Goal: Check status: Check status

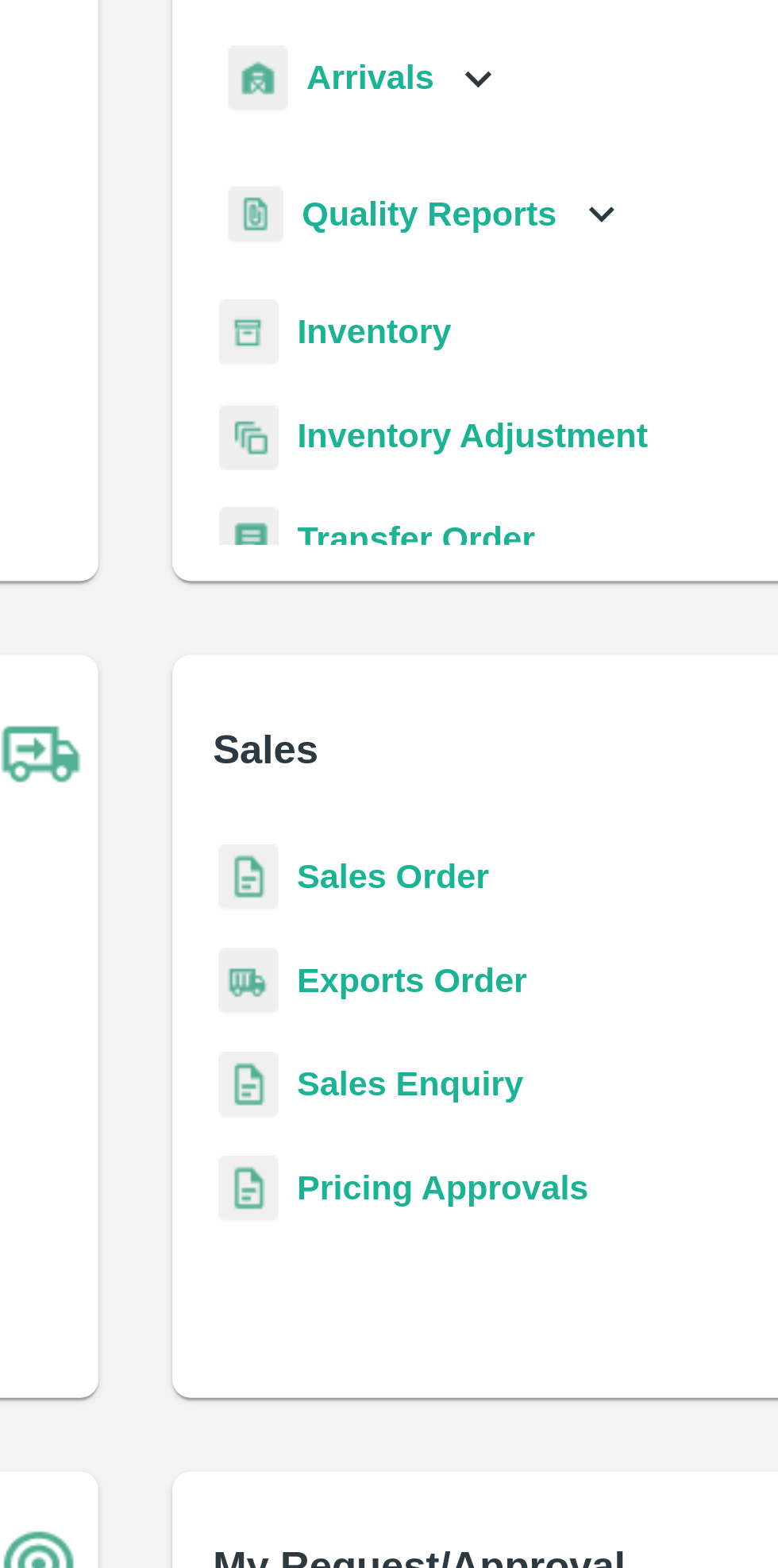
scroll to position [8, 0]
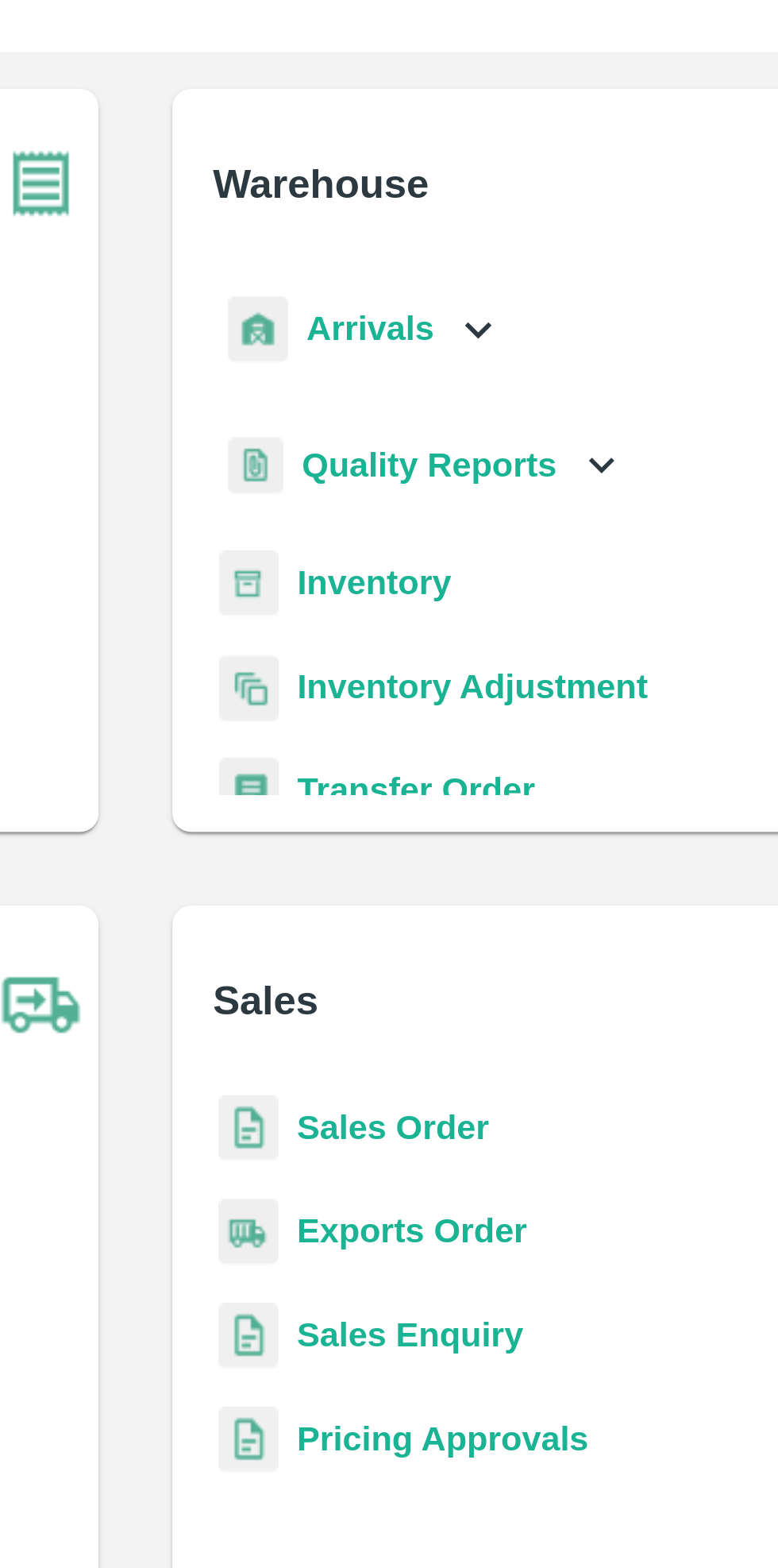
click at [500, 192] on div "Arrivals" at bounding box center [466, 182] width 98 height 35
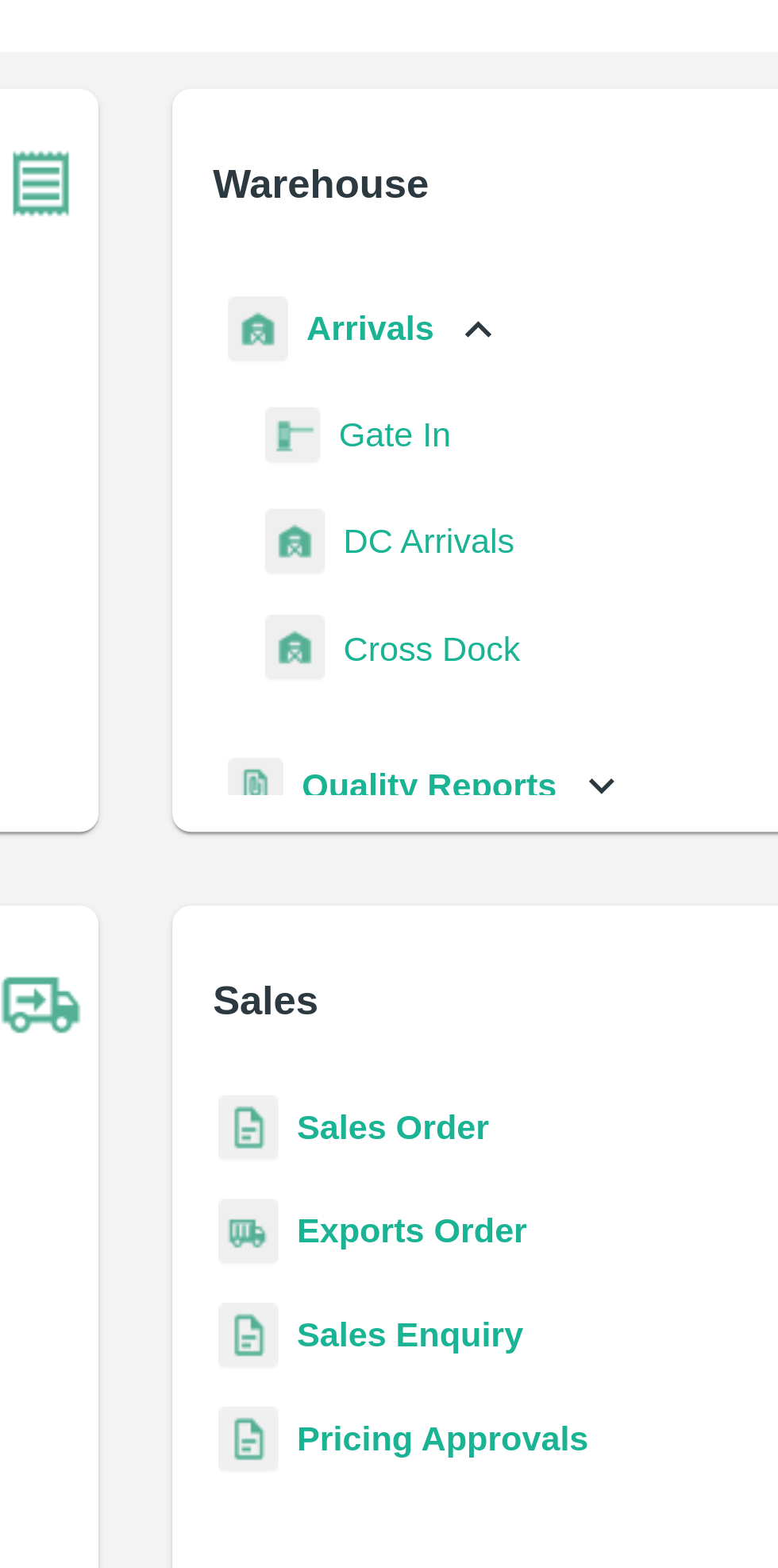
click at [497, 249] on span "DC Arrivals" at bounding box center [489, 254] width 58 height 18
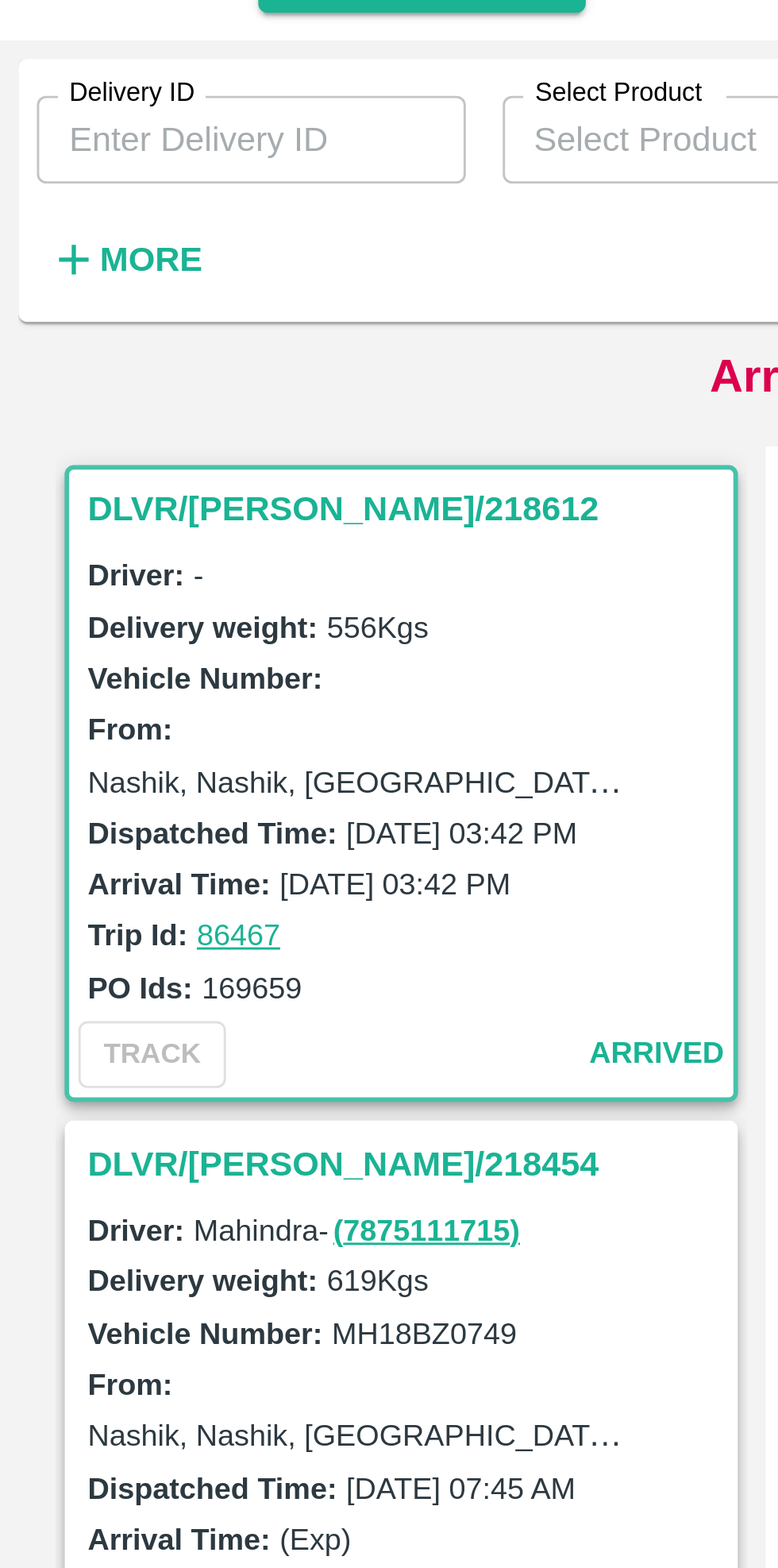
click at [43, 152] on strong "More" at bounding box center [52, 157] width 35 height 12
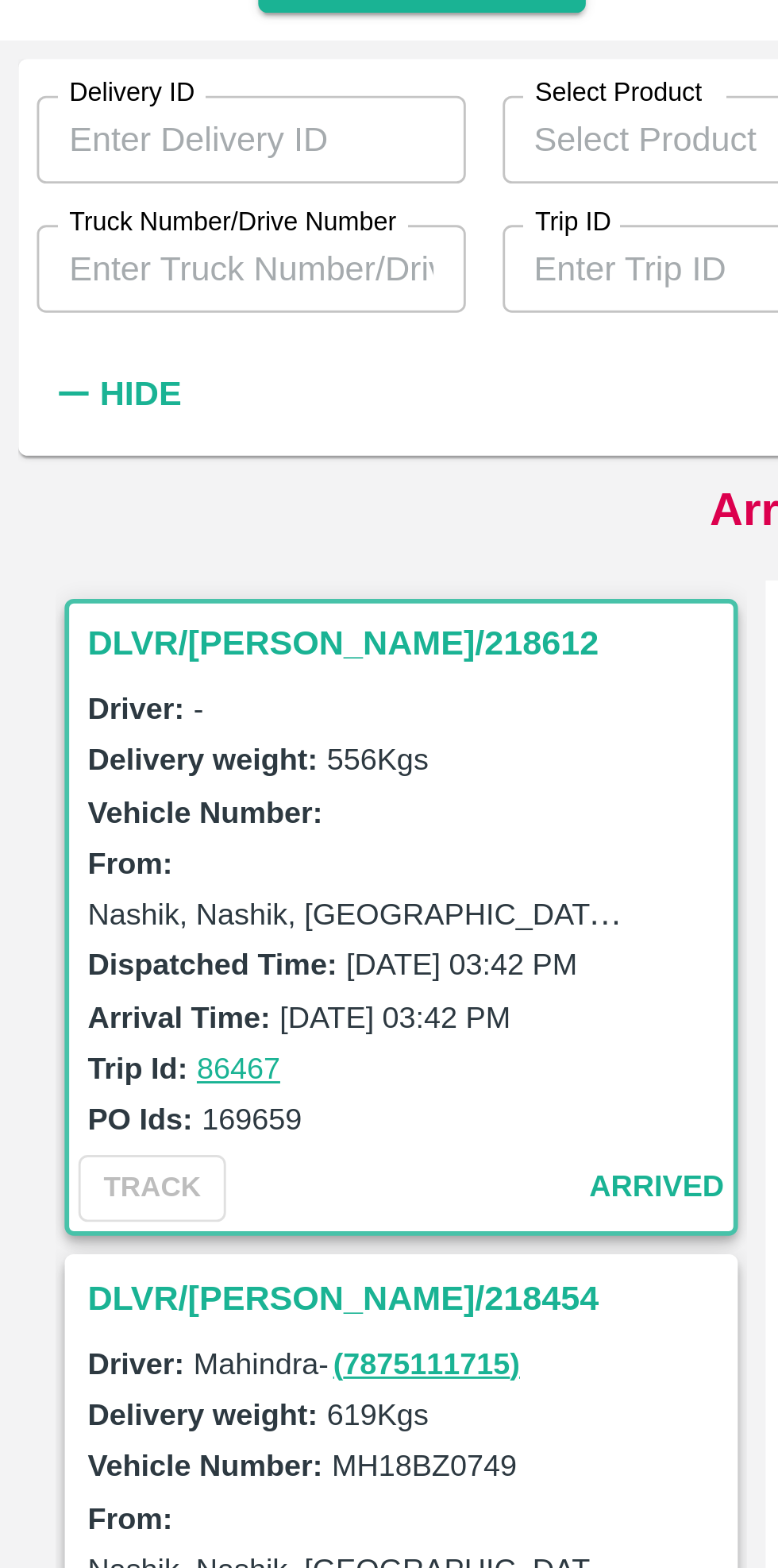
click at [112, 160] on input "Truck Number/Drive Number" at bounding box center [86, 160] width 148 height 30
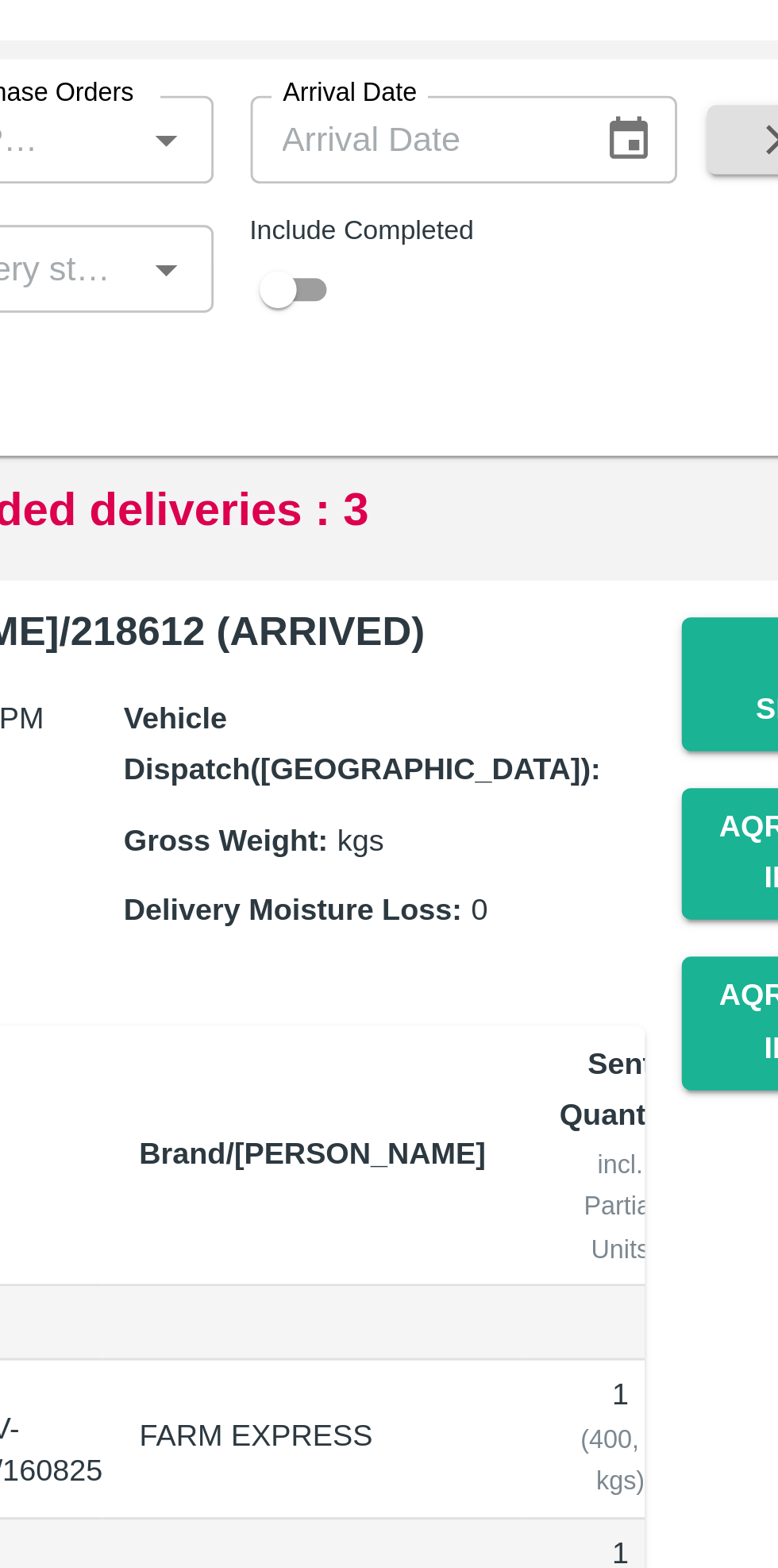
type input "0749"
click at [512, 170] on input "checkbox" at bounding box center [503, 168] width 58 height 19
checkbox input "true"
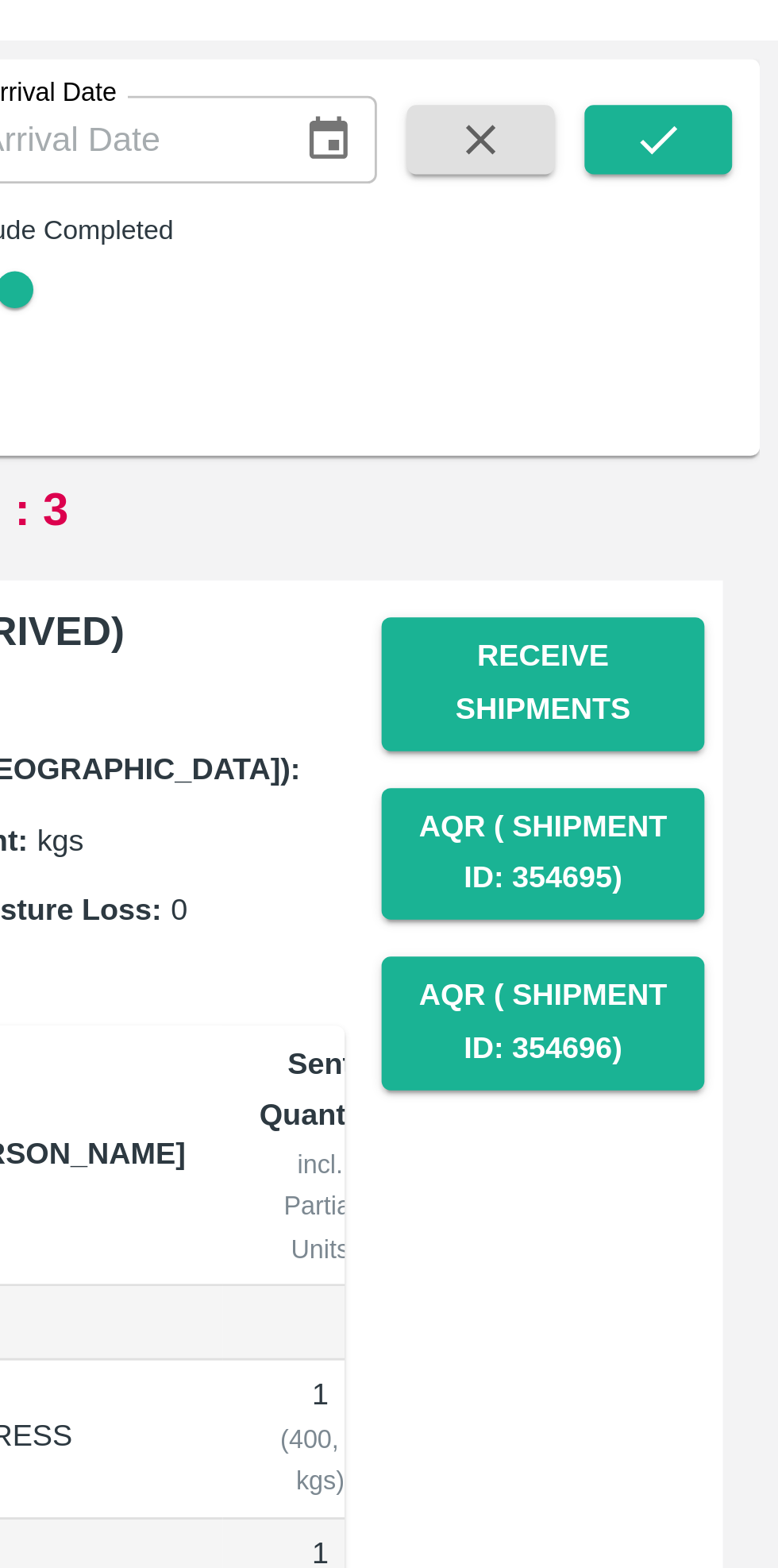
click at [738, 120] on icon "submit" at bounding box center [737, 116] width 18 height 18
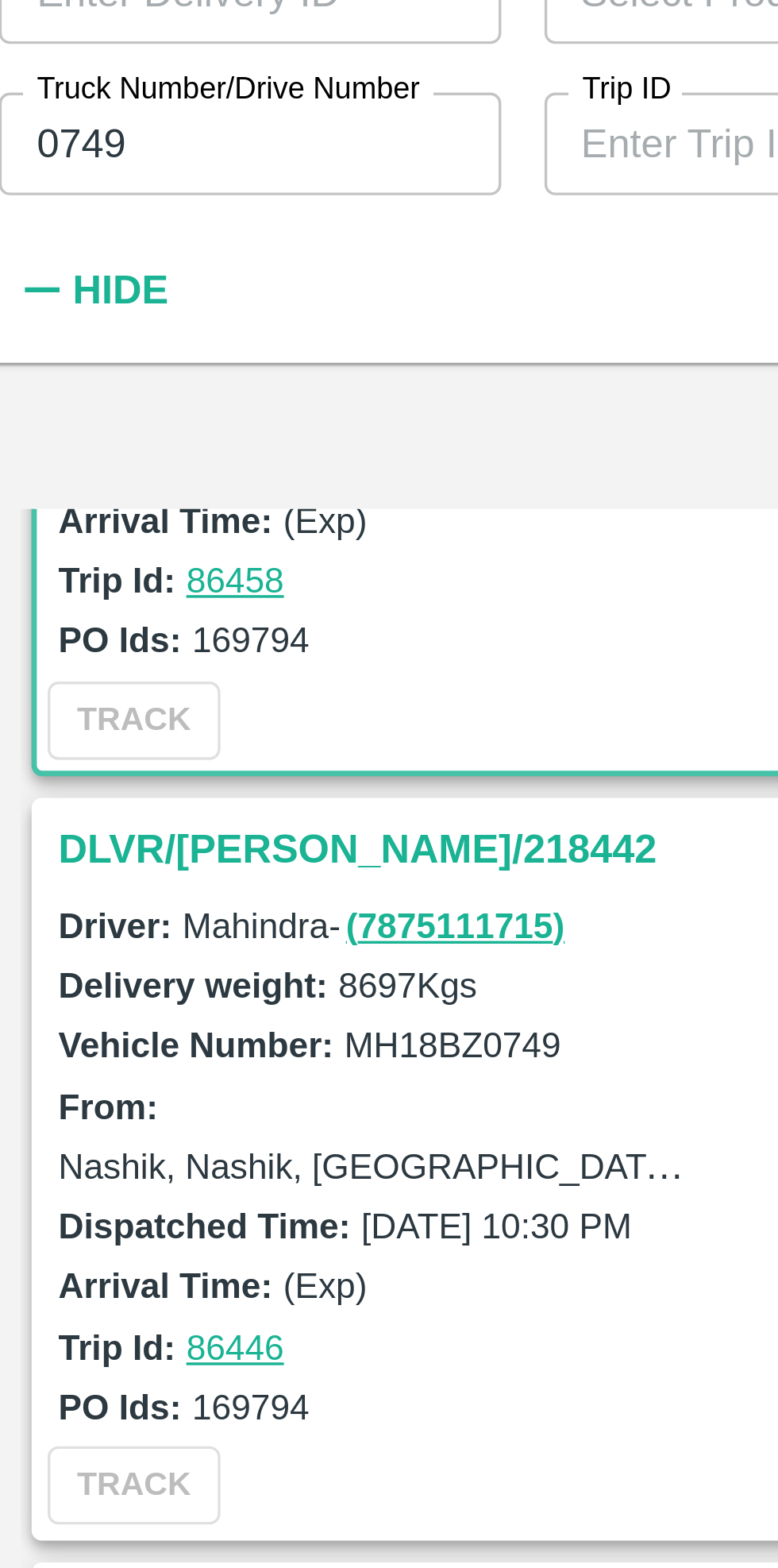
click at [88, 366] on h3 "DLVR/[PERSON_NAME]/218442" at bounding box center [140, 367] width 220 height 20
